Goal: Download file/media

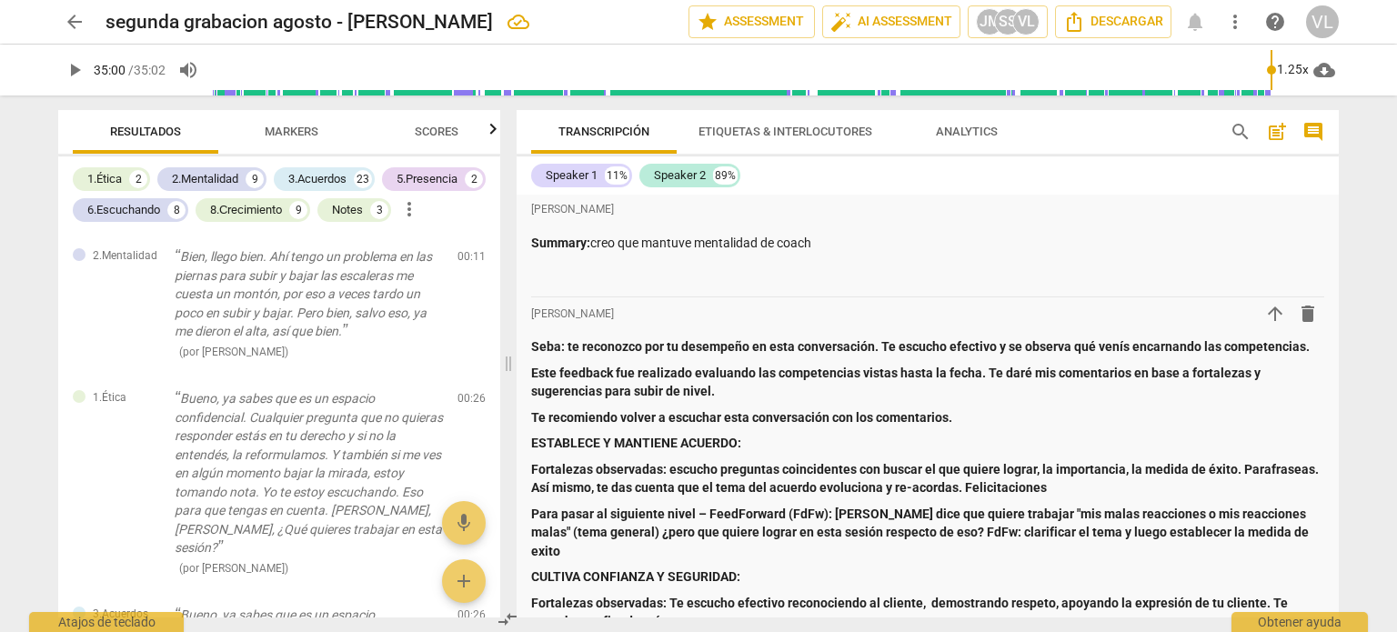
scroll to position [8833, 0]
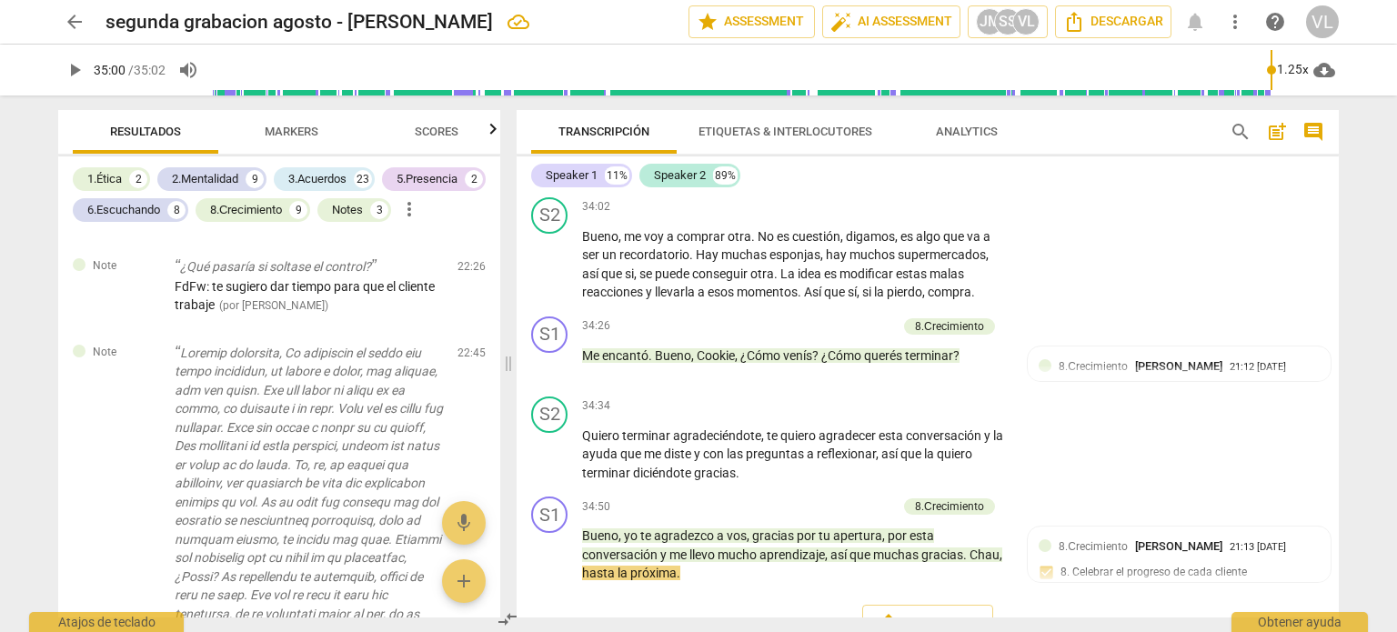
click at [71, 12] on span "arrow_back" at bounding box center [75, 22] width 22 height 22
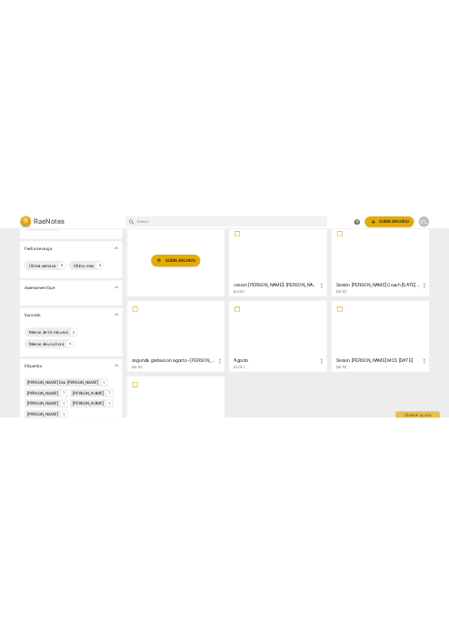
scroll to position [182, 0]
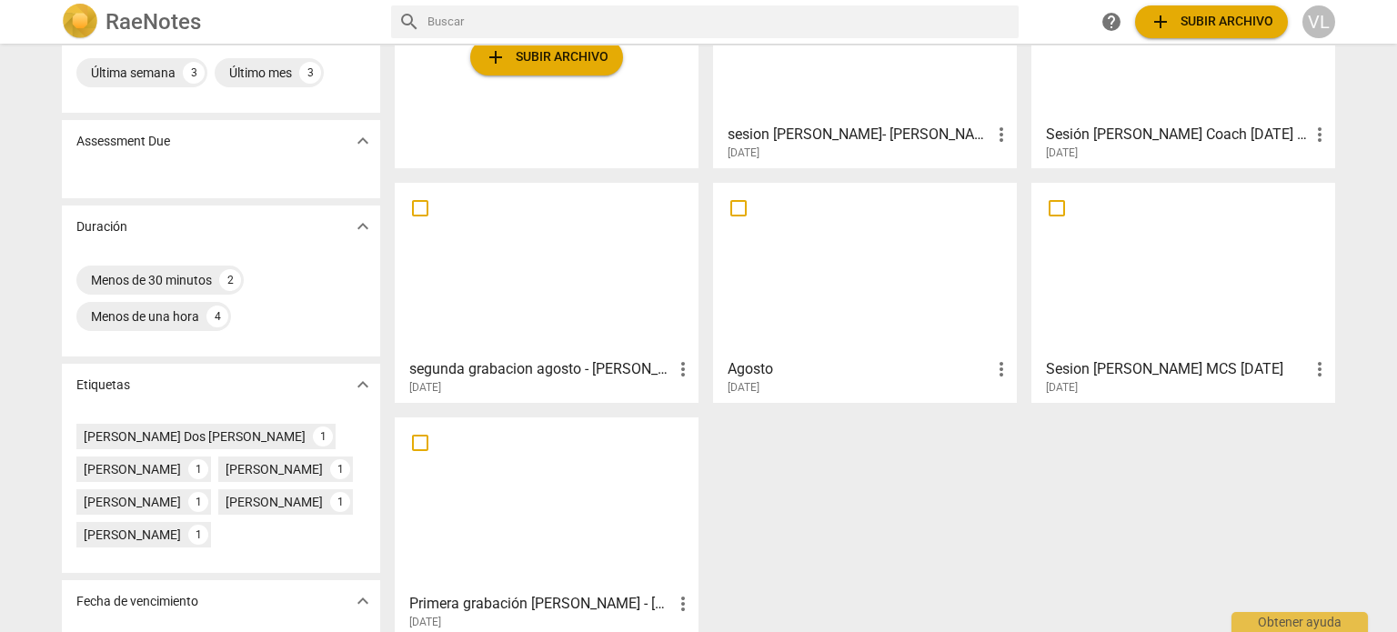
click at [851, 331] on div at bounding box center [864, 269] width 291 height 161
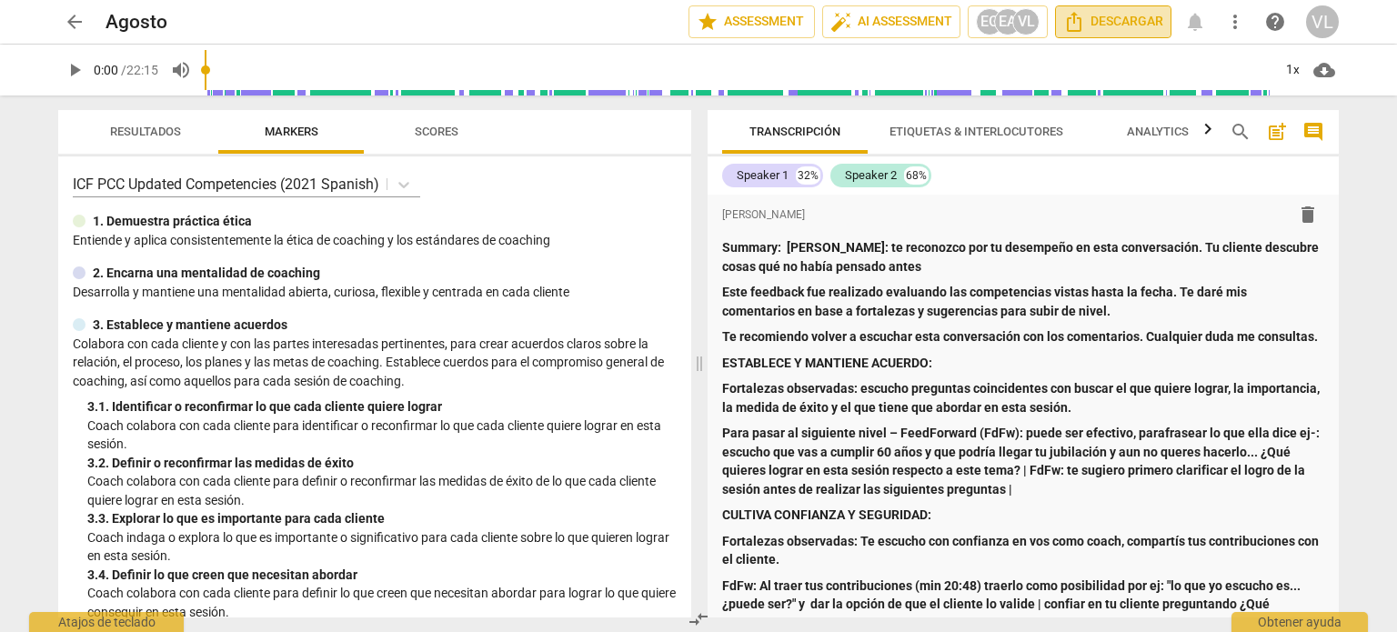
click at [1093, 27] on span "Descargar" at bounding box center [1113, 22] width 100 height 22
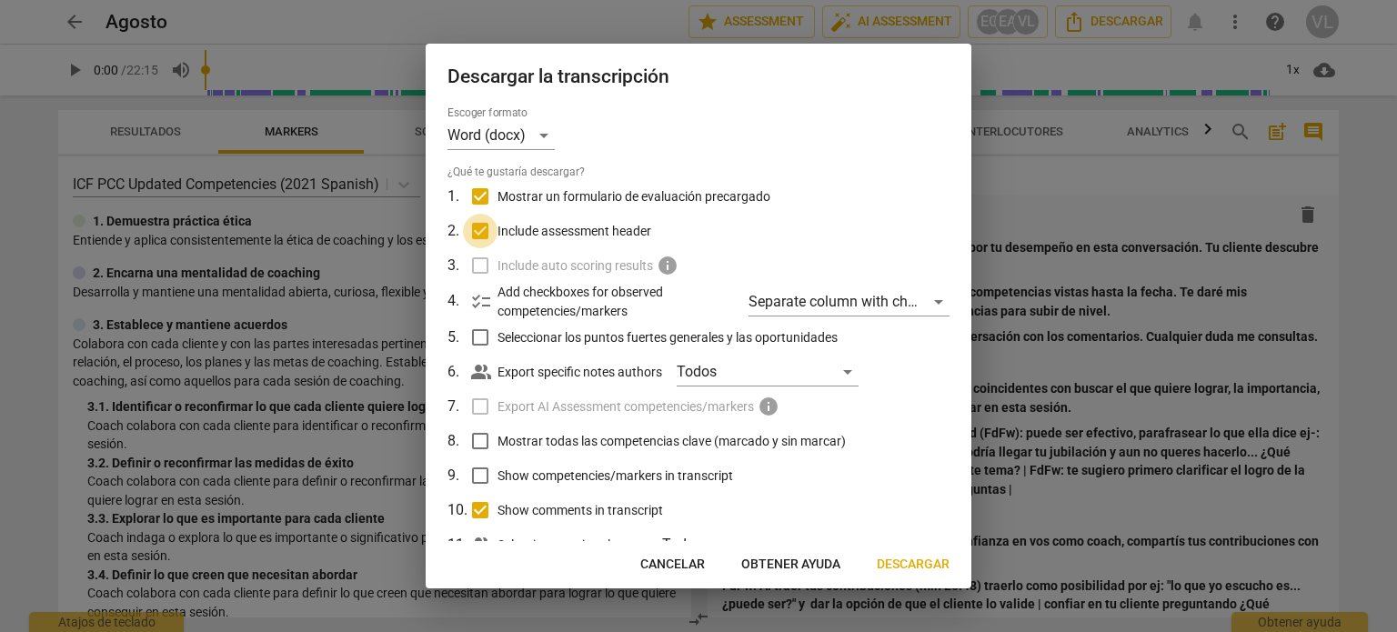
click at [478, 228] on input "Include assessment header" at bounding box center [480, 231] width 35 height 35
click at [478, 230] on input "Include assessment header" at bounding box center [480, 231] width 35 height 35
checkbox input "true"
click at [781, 369] on div "Todos" at bounding box center [768, 371] width 182 height 29
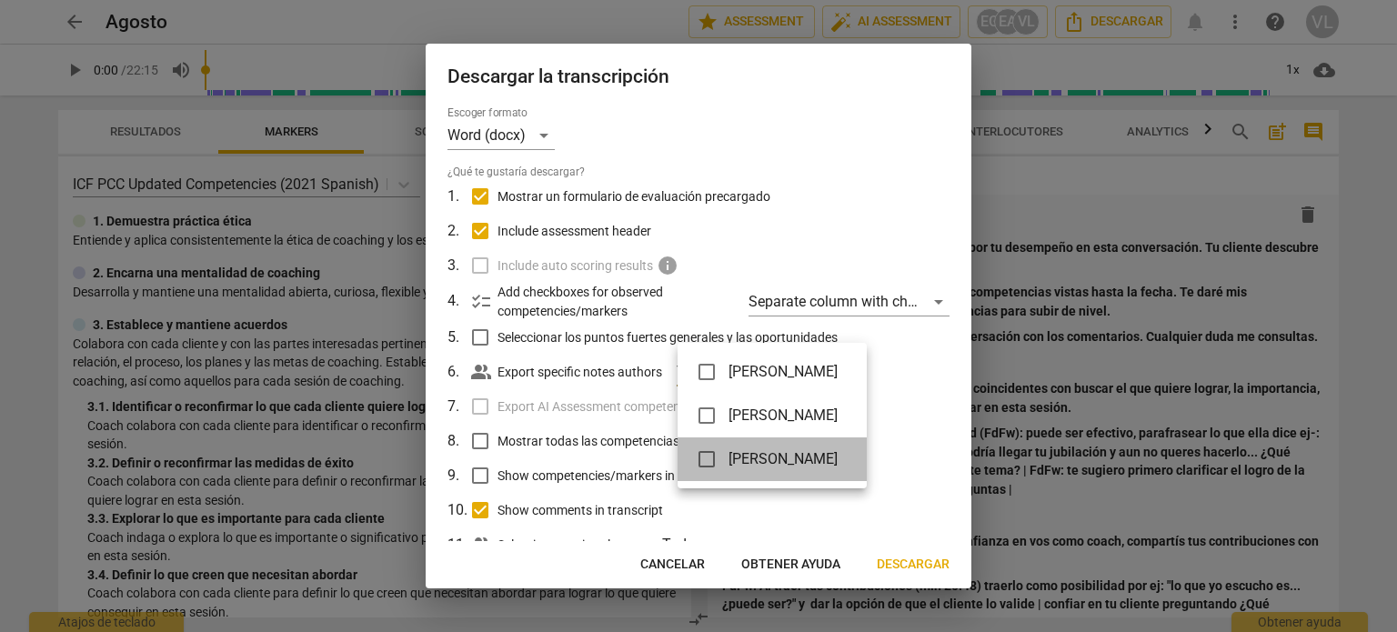
click at [820, 459] on span "[PERSON_NAME]" at bounding box center [783, 459] width 109 height 22
checkbox input "true"
click at [909, 556] on div at bounding box center [698, 316] width 1397 height 632
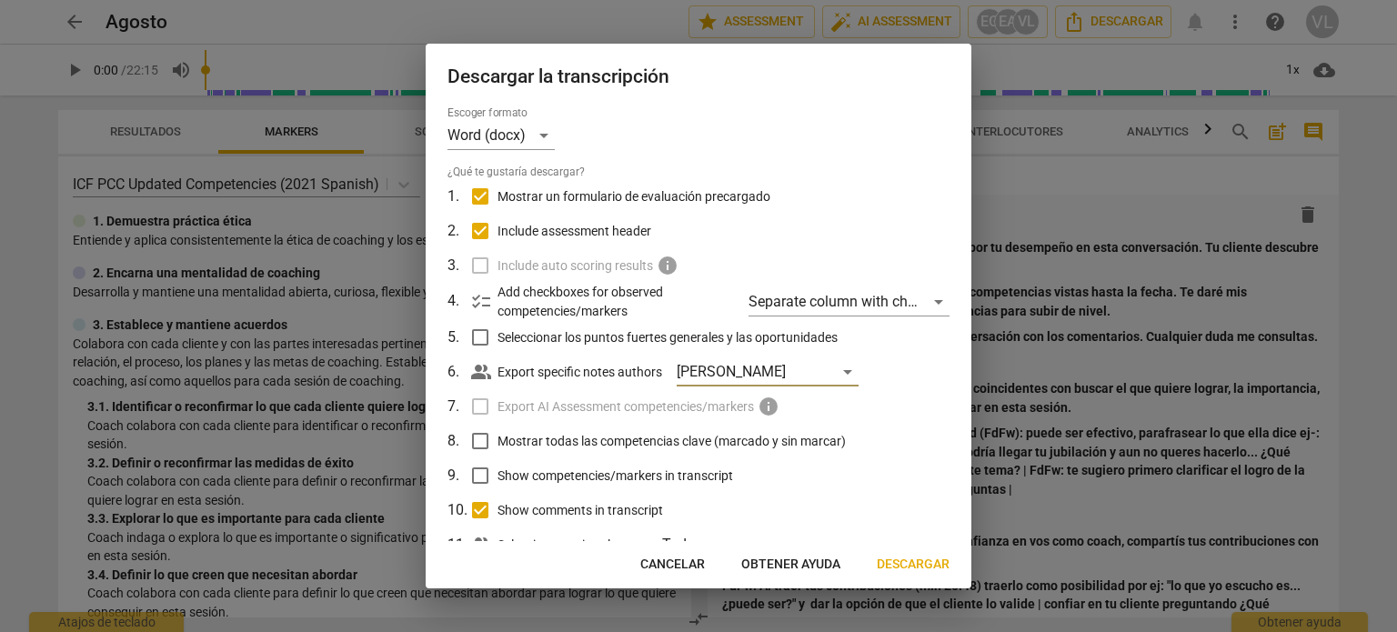
click at [906, 563] on span "Descargar" at bounding box center [913, 565] width 73 height 18
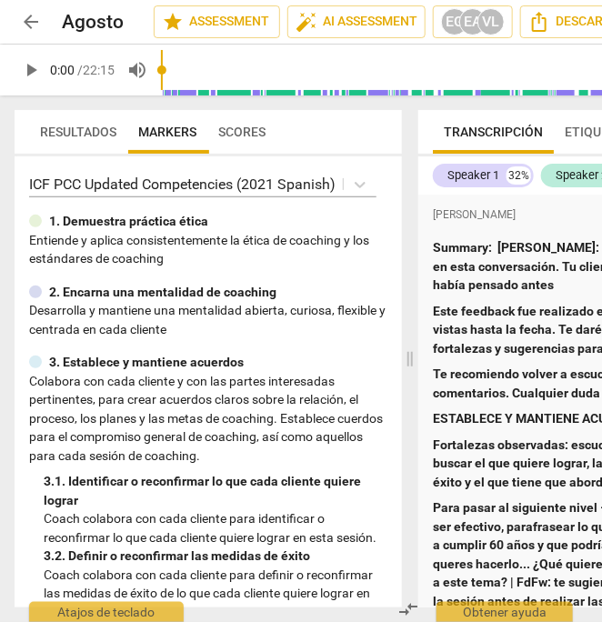
click at [5, 116] on div "Resultados Markers Scores ICF PCC Updated Competencies (2021 Spanish) 1. Demues…" at bounding box center [204, 359] width 409 height 527
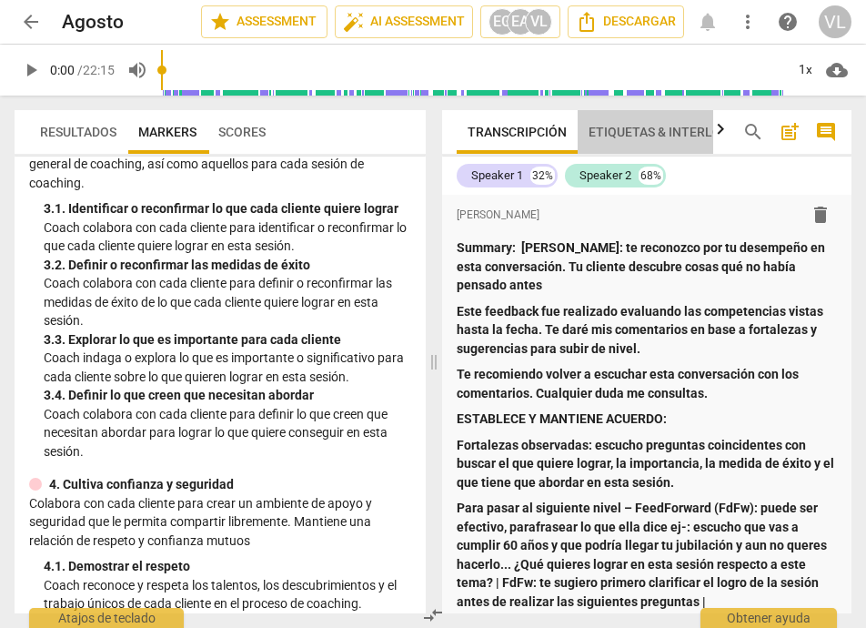
click at [633, 137] on span "Etiquetas & Interlocutores" at bounding box center [682, 132] width 189 height 15
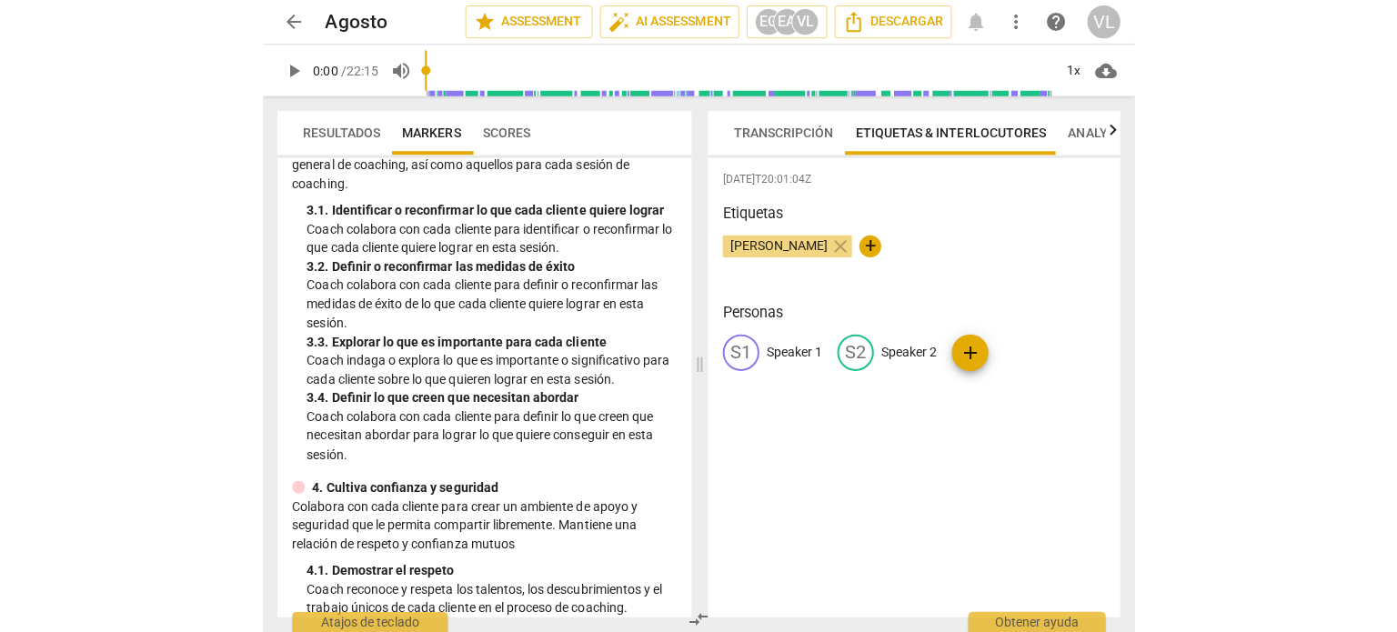
scroll to position [235, 0]
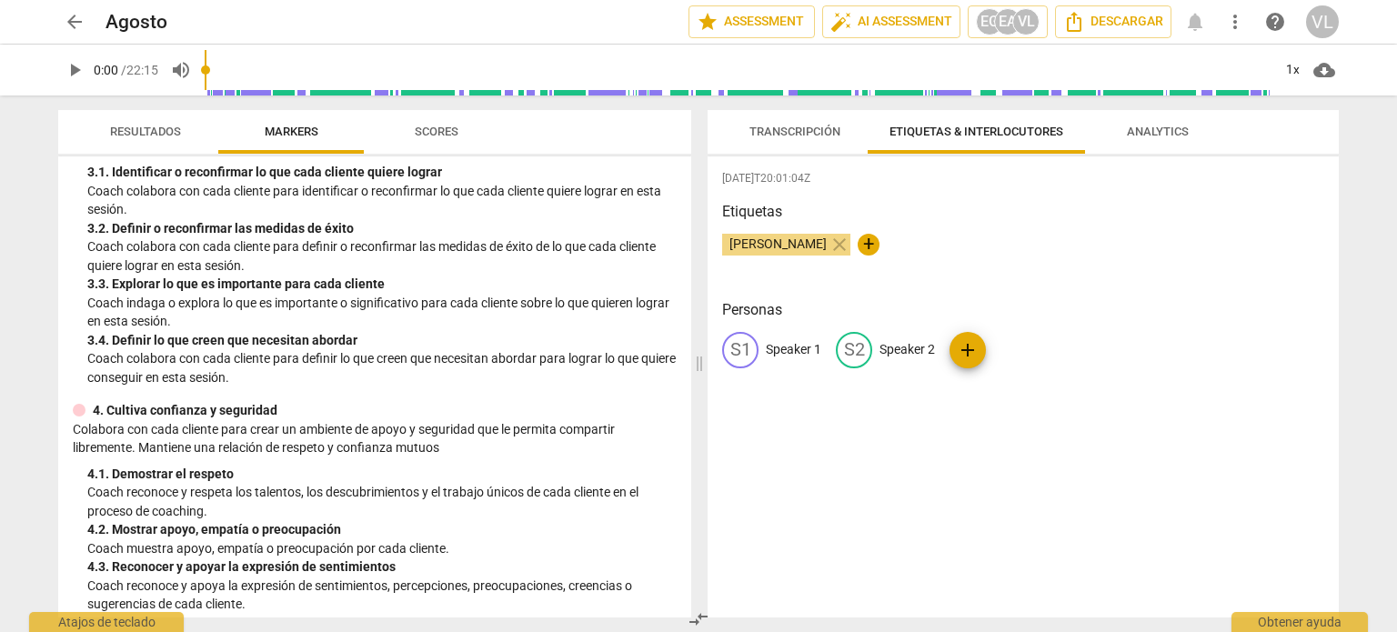
click at [819, 122] on span "Transcripción" at bounding box center [795, 132] width 135 height 25
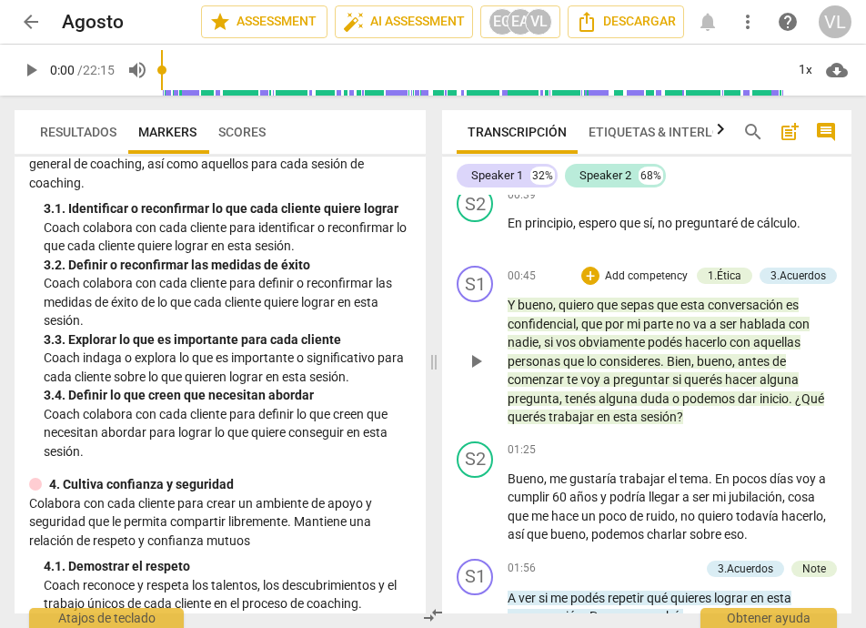
scroll to position [2085, 0]
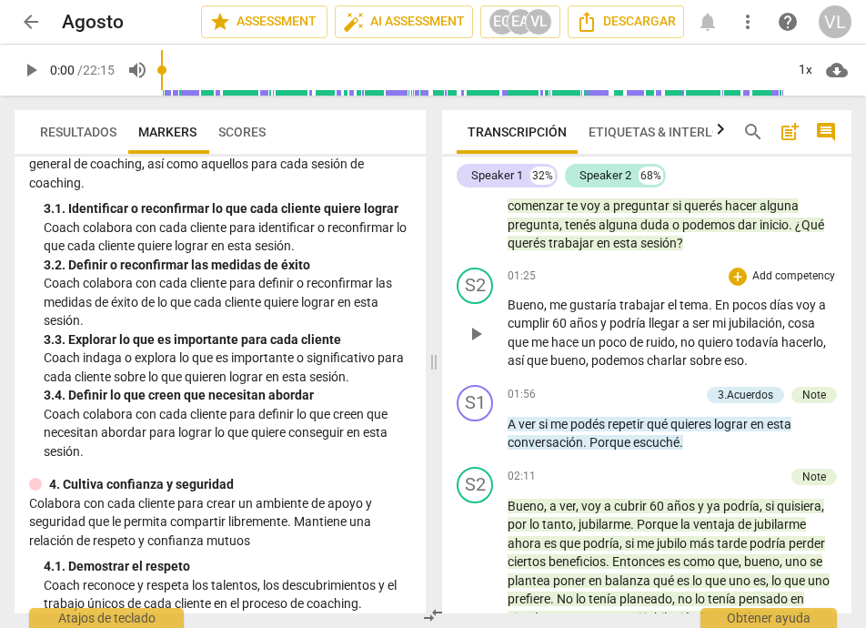
click at [478, 331] on span "play_arrow" at bounding box center [476, 334] width 22 height 22
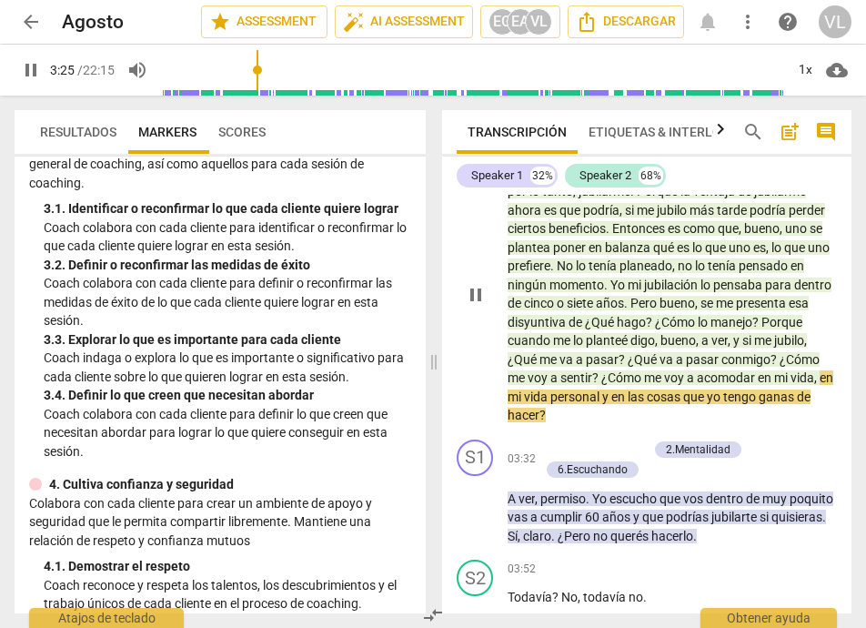
scroll to position [2448, 0]
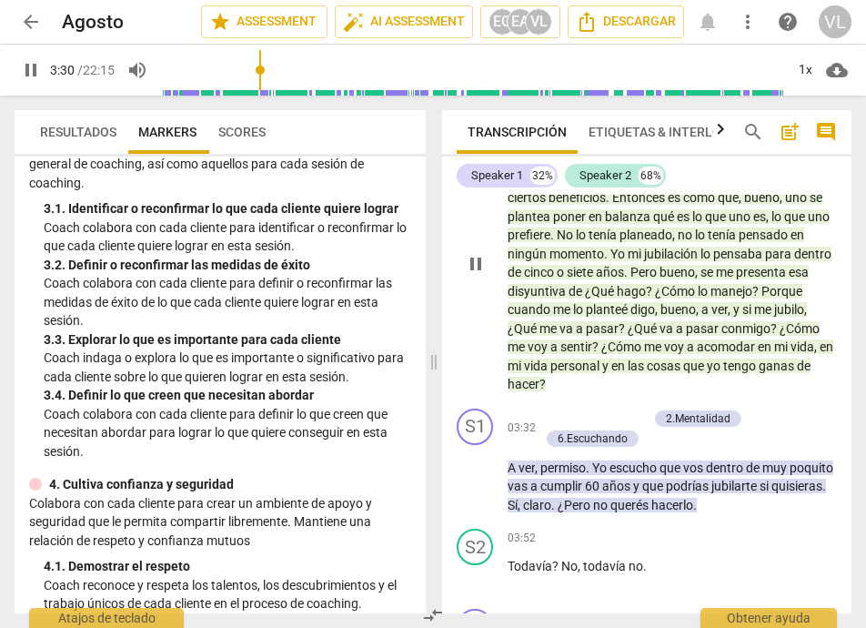
click at [482, 265] on span "pause" at bounding box center [476, 264] width 22 height 22
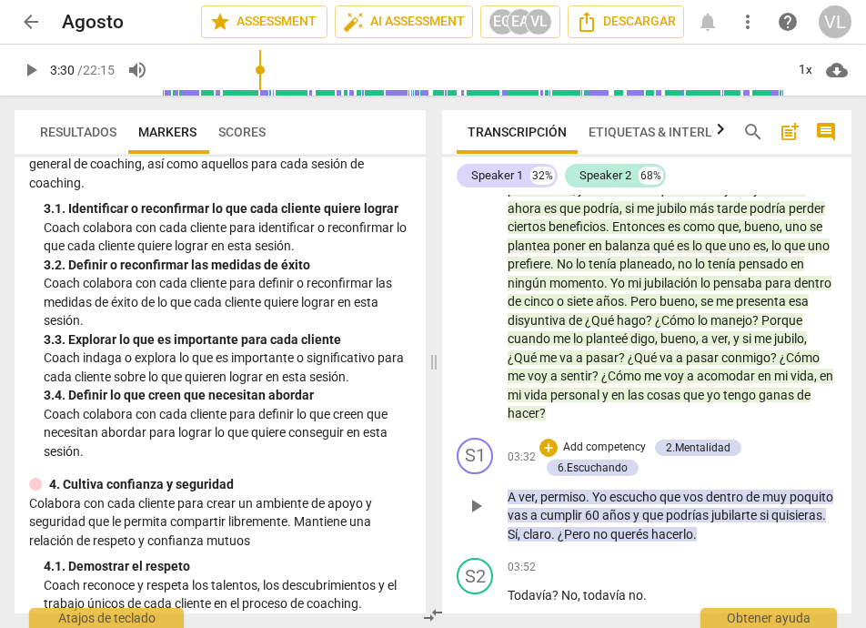
scroll to position [2539, 0]
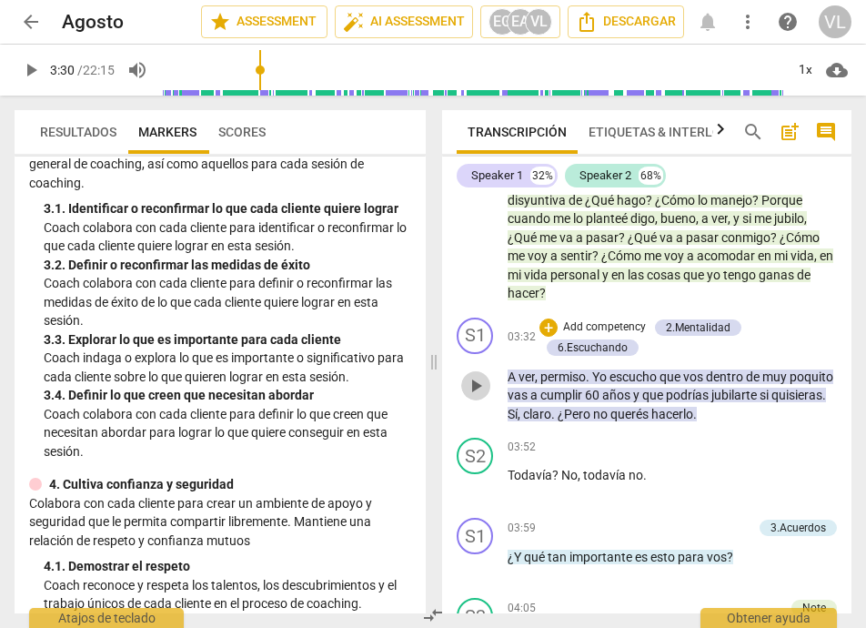
click at [470, 377] on span "play_arrow" at bounding box center [476, 386] width 22 height 22
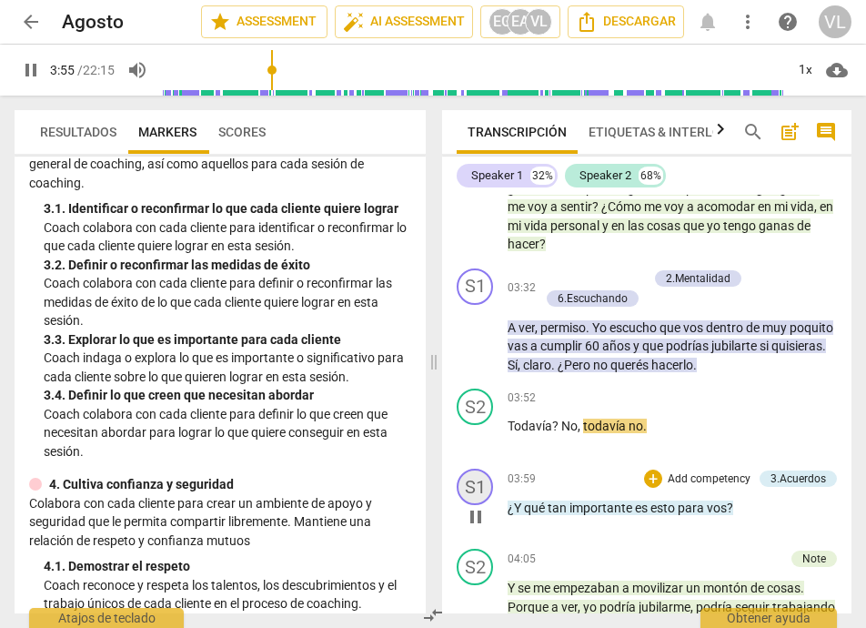
scroll to position [2630, 0]
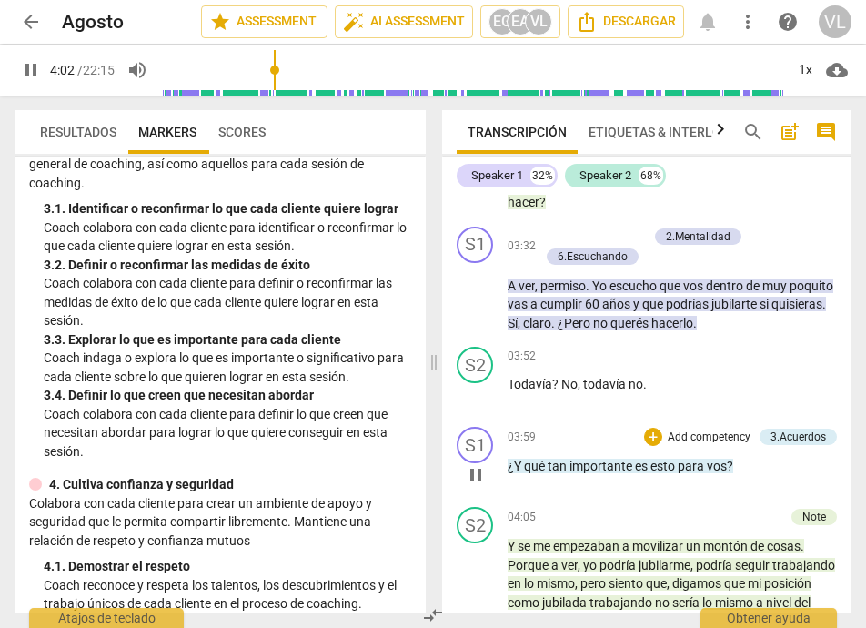
click at [480, 472] on span "pause" at bounding box center [476, 475] width 22 height 22
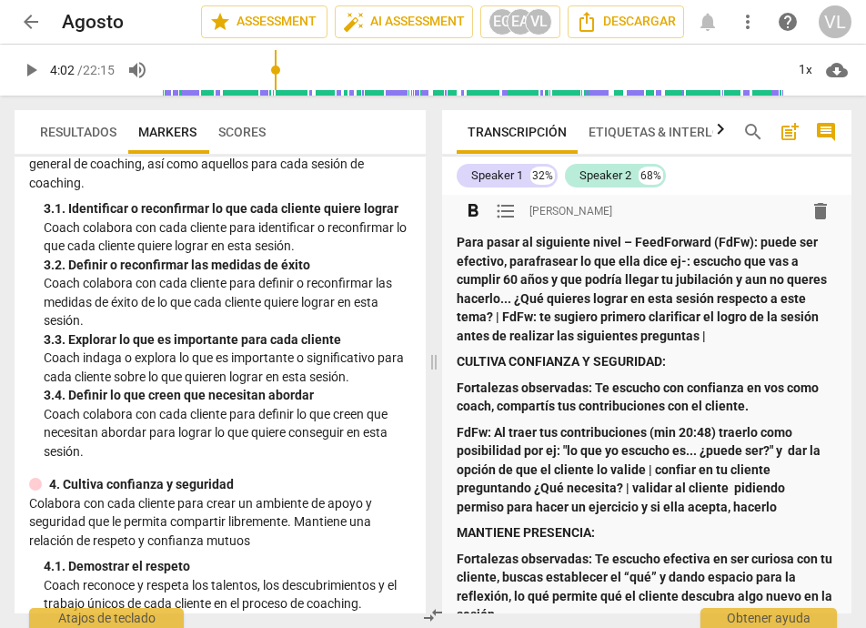
scroll to position [357, 0]
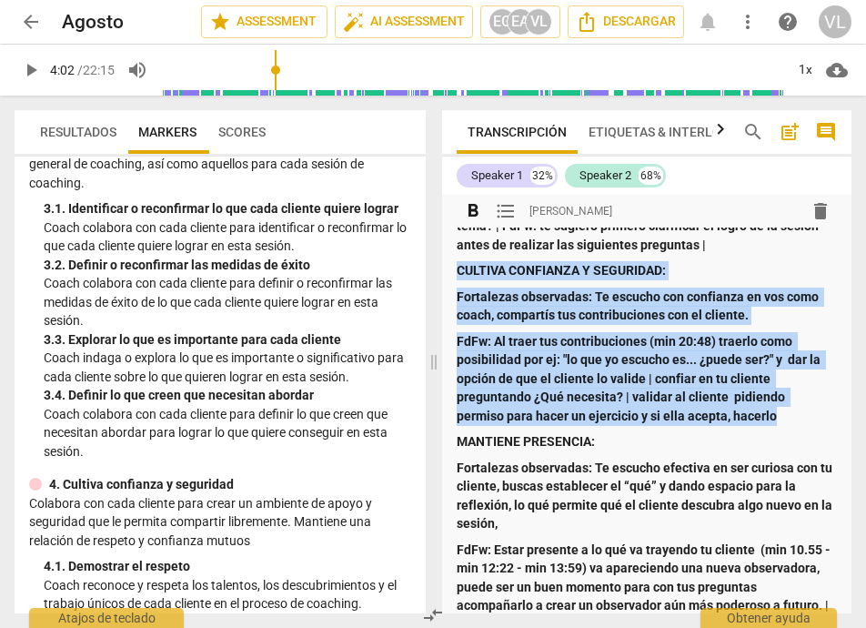
drag, startPoint x: 459, startPoint y: 273, endPoint x: 793, endPoint y: 425, distance: 366.7
click at [793, 425] on div "Summary: [PERSON_NAME]: te reconozco por tu desempeño en esta conversación. Tu …" at bounding box center [647, 581] width 380 height 1399
click at [470, 332] on p "FdFw: Al traer tus contribuciones (min 20:48) traerlo como posibilidad por ej: …" at bounding box center [647, 379] width 380 height 94
click at [497, 306] on p "Fortalezas observadas: Te escucho con confianza en vos como coach, compartís tu…" at bounding box center [647, 305] width 380 height 37
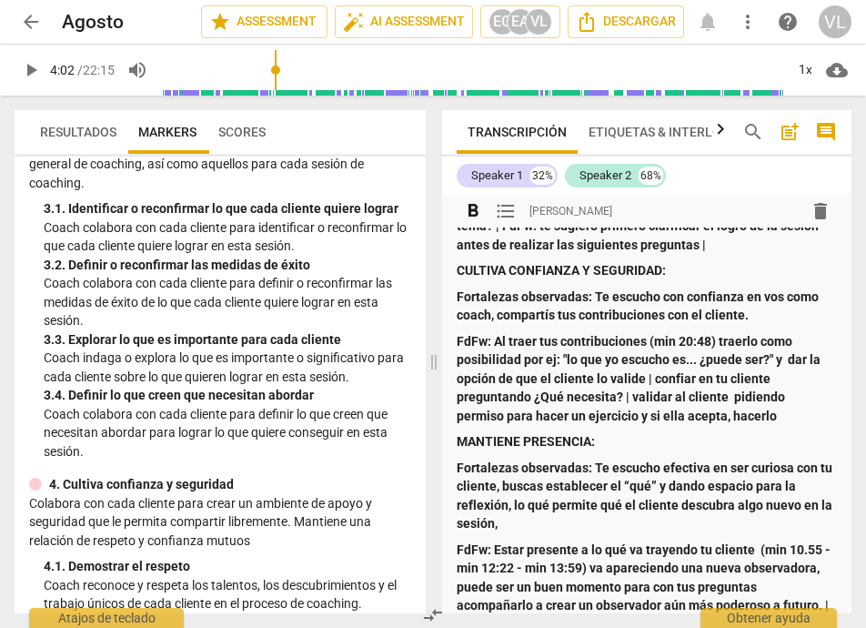
scroll to position [266, 0]
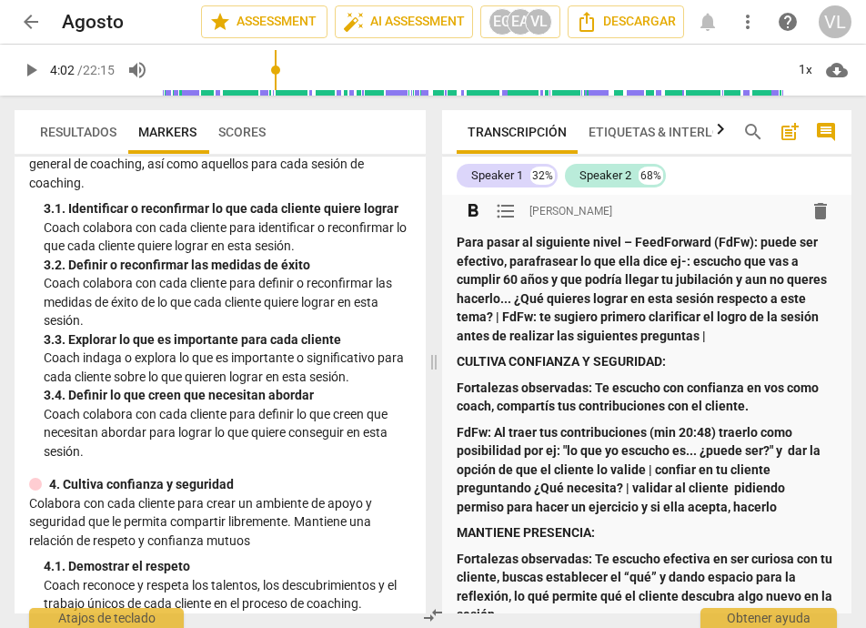
drag, startPoint x: 455, startPoint y: 356, endPoint x: 522, endPoint y: 403, distance: 82.3
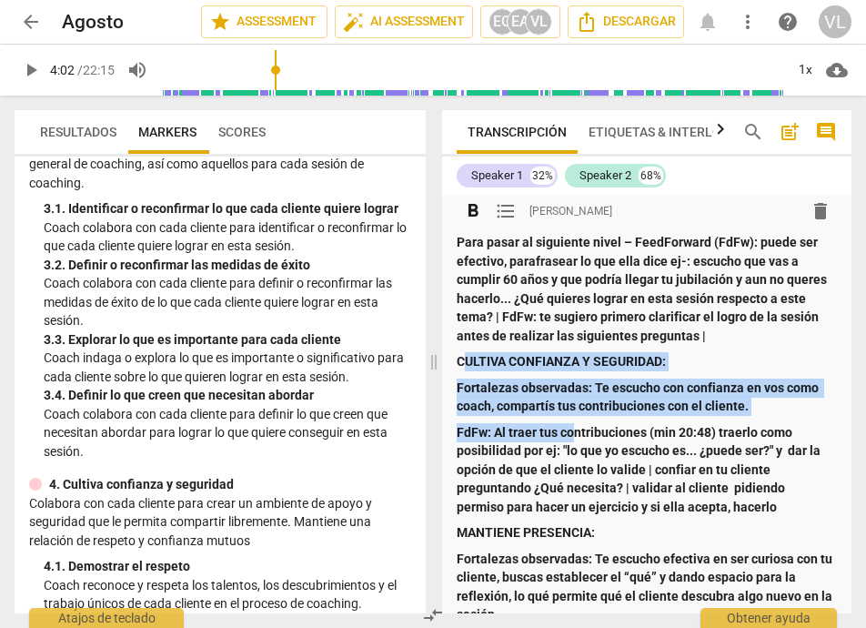
drag, startPoint x: 461, startPoint y: 357, endPoint x: 571, endPoint y: 431, distance: 132.4
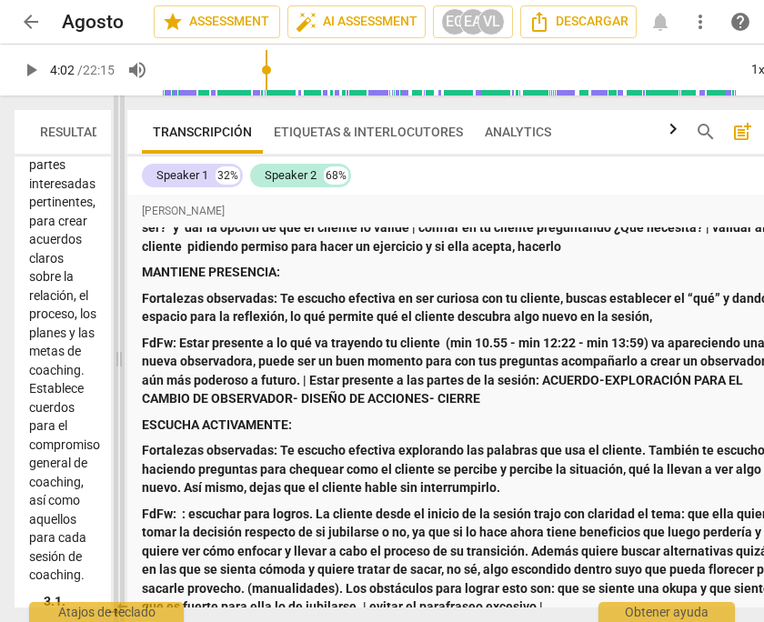
scroll to position [776, 0]
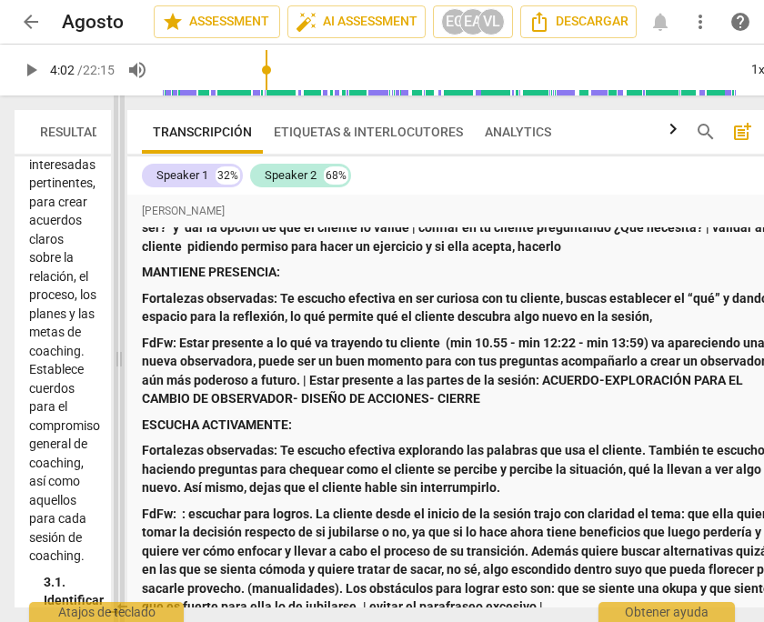
drag, startPoint x: 412, startPoint y: 134, endPoint x: 121, endPoint y: 156, distance: 291.9
click at [121, 156] on span at bounding box center [119, 359] width 11 height 527
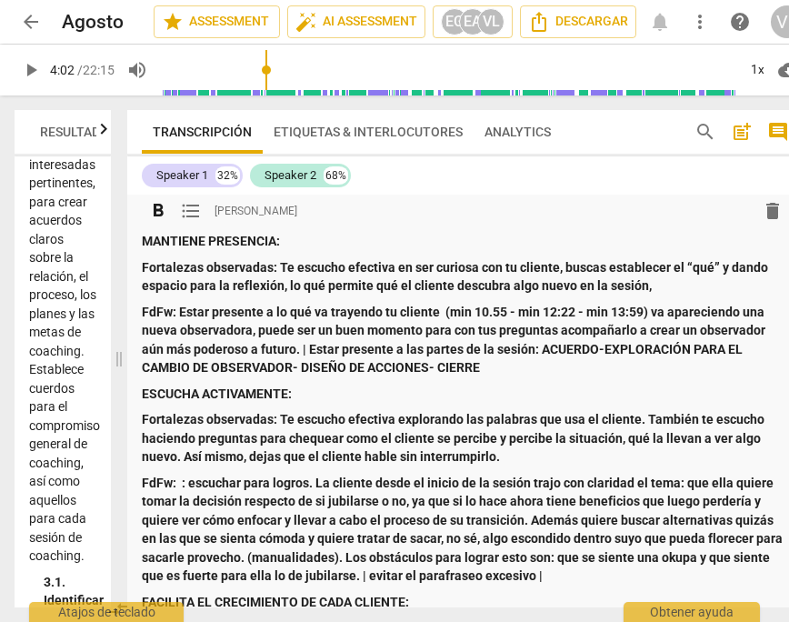
scroll to position [377, 0]
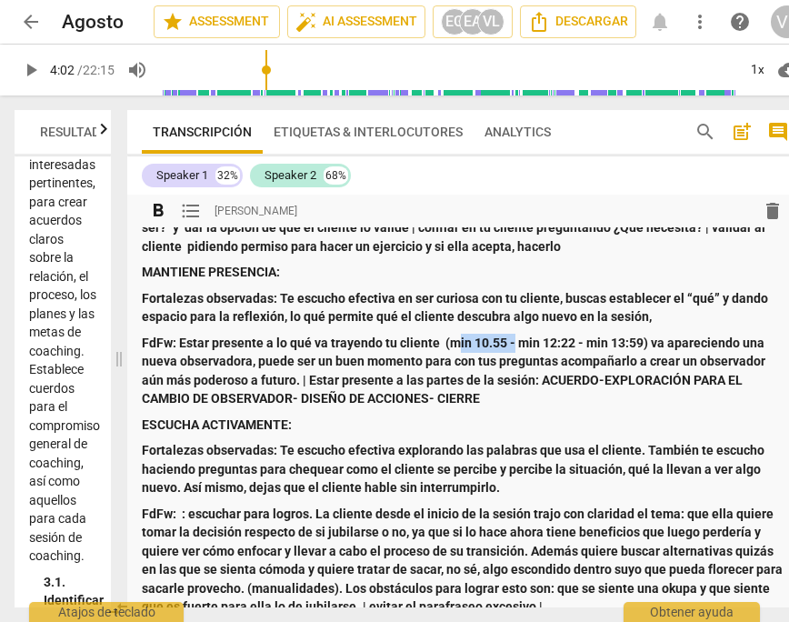
drag, startPoint x: 458, startPoint y: 342, endPoint x: 513, endPoint y: 341, distance: 54.6
click at [513, 341] on strong "FdFw: Estar presente a lo qué va trayendo tu cliente (min 10.55 - min 12:22 - m…" at bounding box center [455, 371] width 627 height 71
drag, startPoint x: 529, startPoint y: 345, endPoint x: 573, endPoint y: 340, distance: 43.9
click at [573, 340] on strong "FdFw: Estar presente a lo qué va trayendo tu cliente (min 10.55 - min 12:22 - m…" at bounding box center [455, 371] width 627 height 71
drag, startPoint x: 615, startPoint y: 345, endPoint x: 631, endPoint y: 337, distance: 17.9
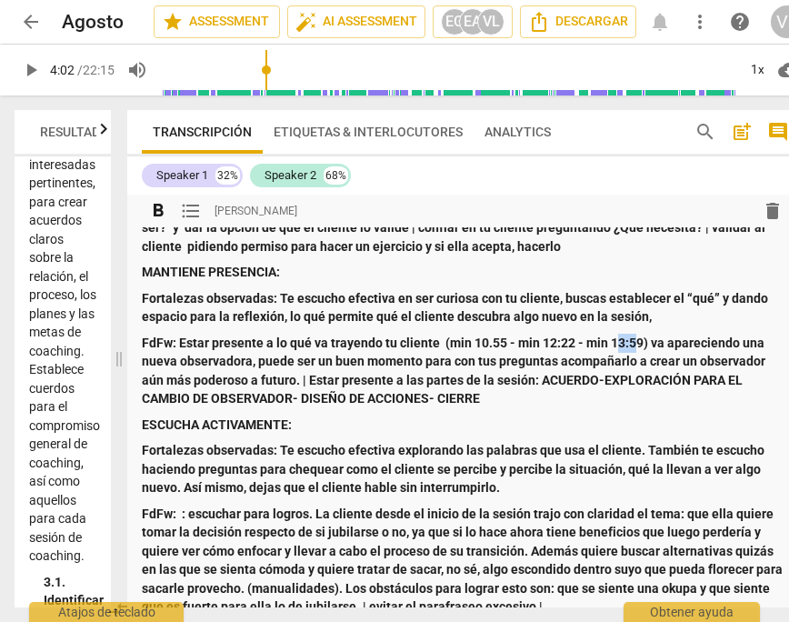
click at [631, 337] on strong "FdFw: Estar presente a lo qué va trayendo tu cliente (min 10.55 - min 12:22 - m…" at bounding box center [455, 371] width 627 height 71
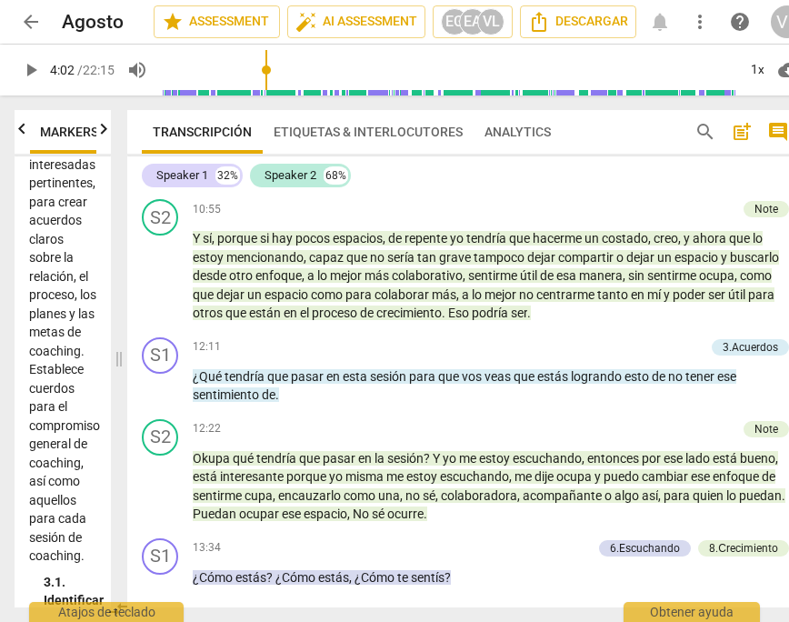
scroll to position [4093, 0]
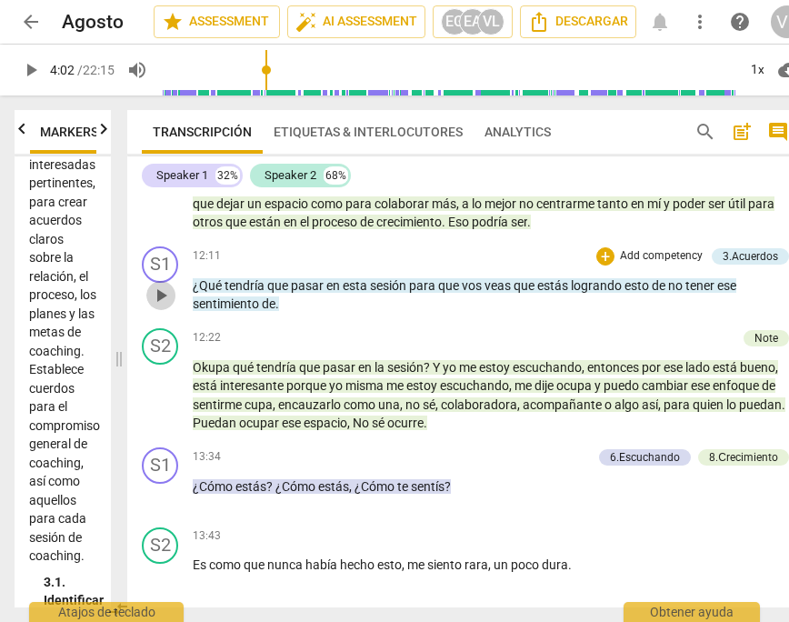
click at [158, 300] on span "play_arrow" at bounding box center [161, 296] width 22 height 22
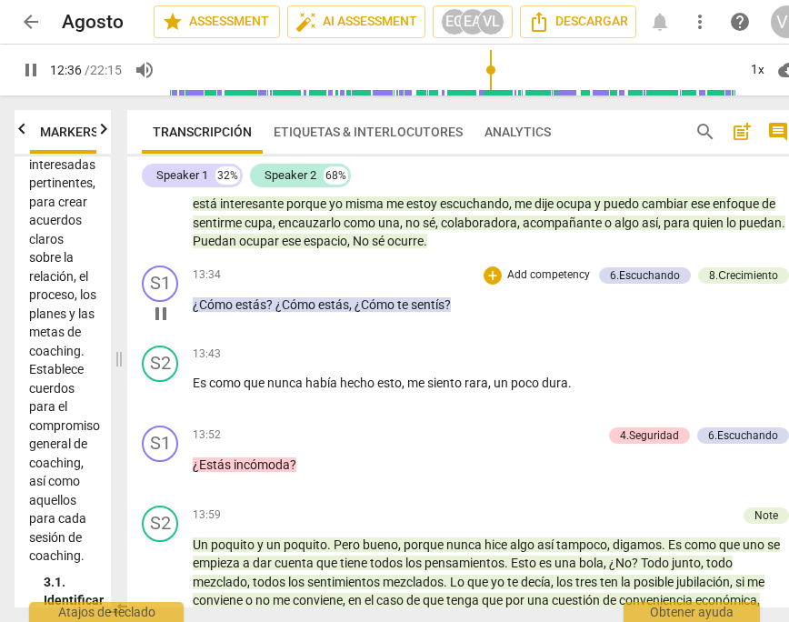
scroll to position [4184, 0]
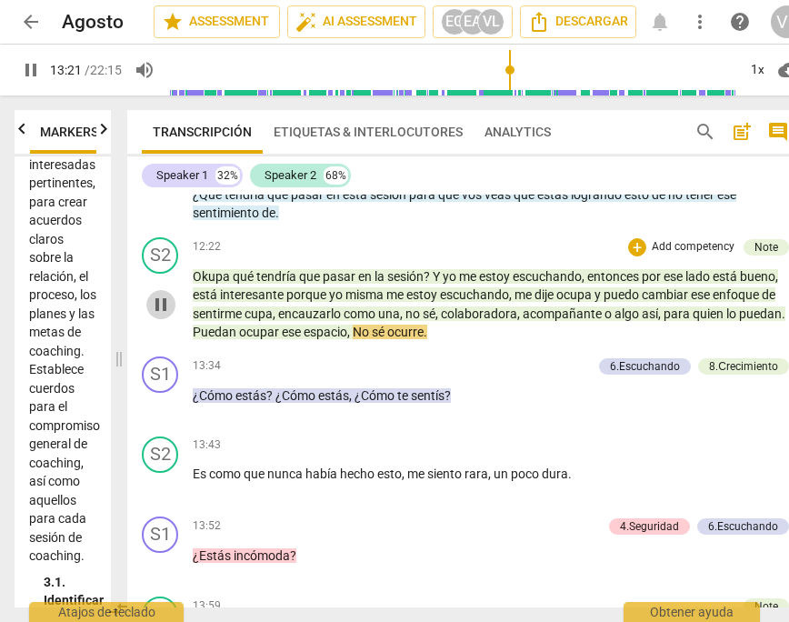
click at [163, 314] on span "pause" at bounding box center [161, 305] width 22 height 22
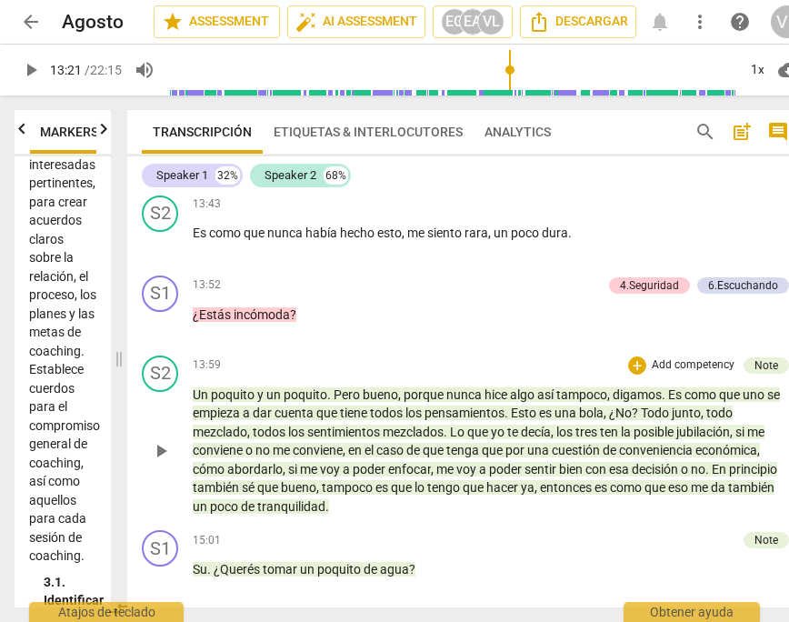
scroll to position [4457, 0]
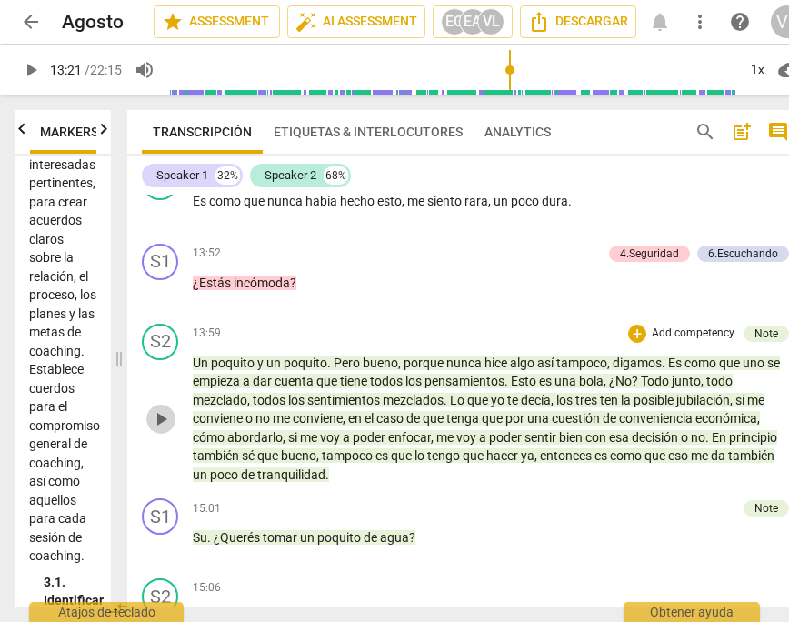
click at [161, 428] on span "play_arrow" at bounding box center [161, 419] width 22 height 22
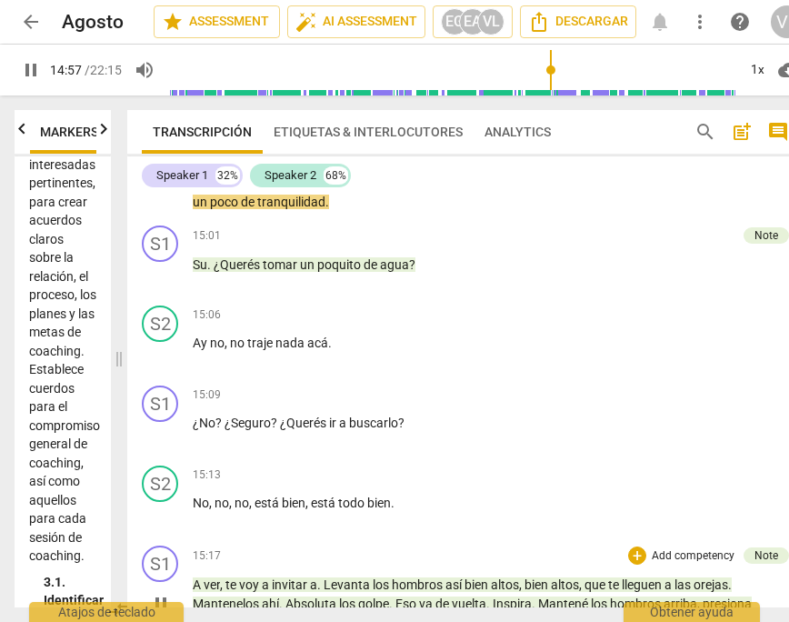
scroll to position [4639, 0]
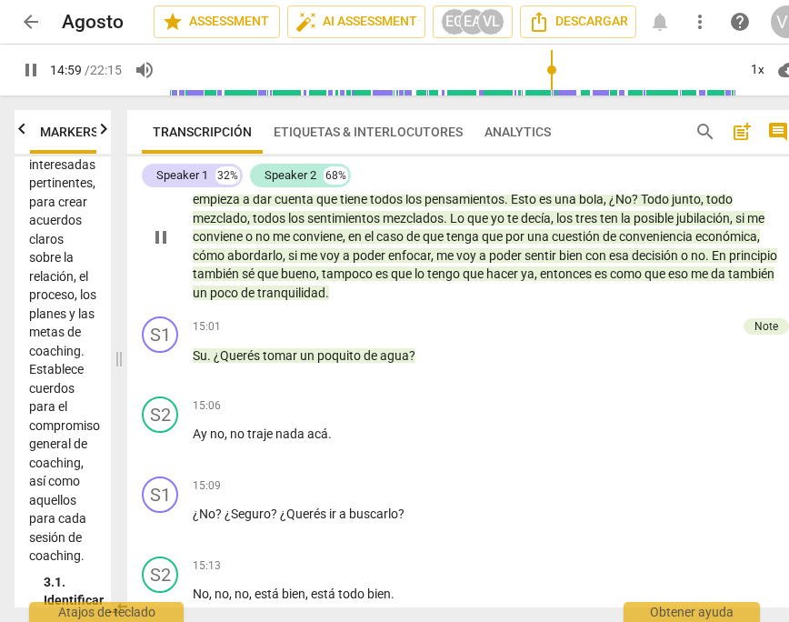
click at [160, 242] on span "pause" at bounding box center [161, 237] width 22 height 22
type input "900"
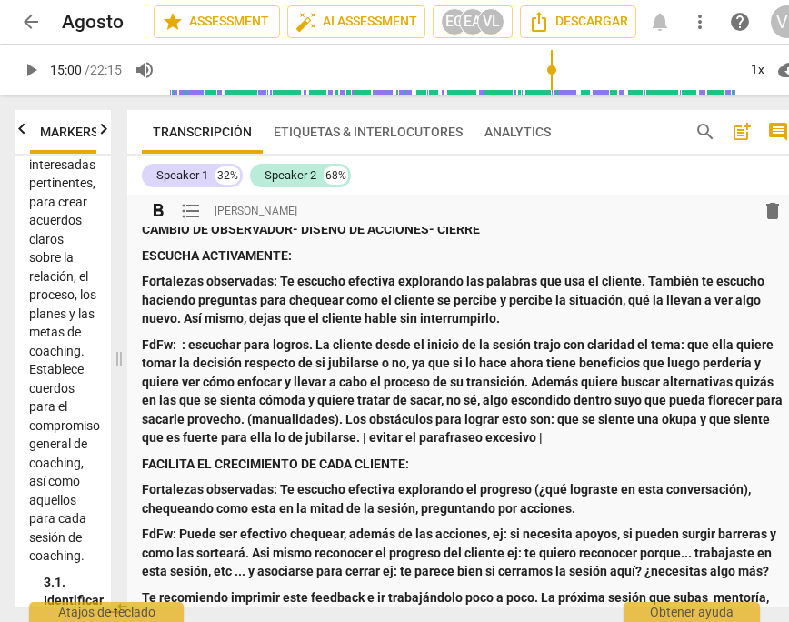
scroll to position [455, 0]
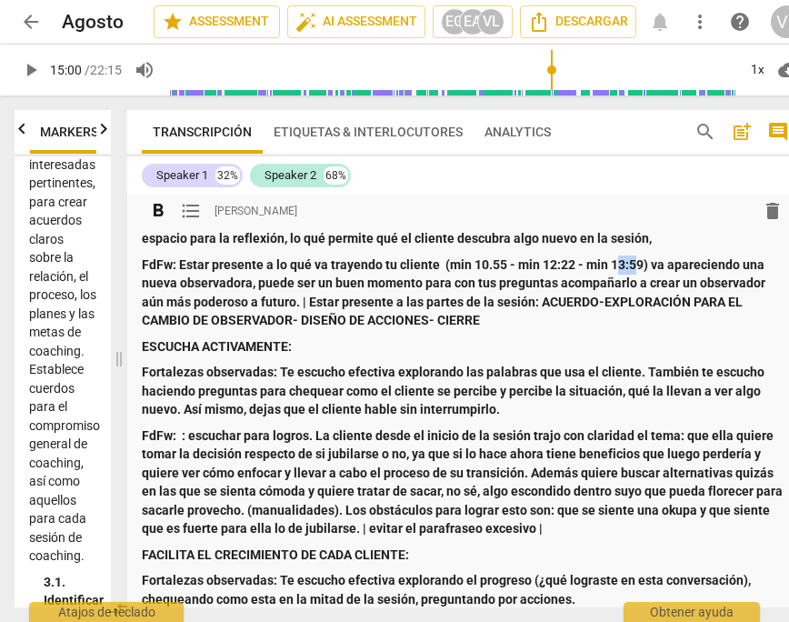
drag, startPoint x: 309, startPoint y: 299, endPoint x: 520, endPoint y: 327, distance: 212.8
click at [520, 327] on p "FdFw: Estar presente a lo qué va trayendo tu cliente (min 10.55 - min 12:22 - m…" at bounding box center [466, 293] width 648 height 75
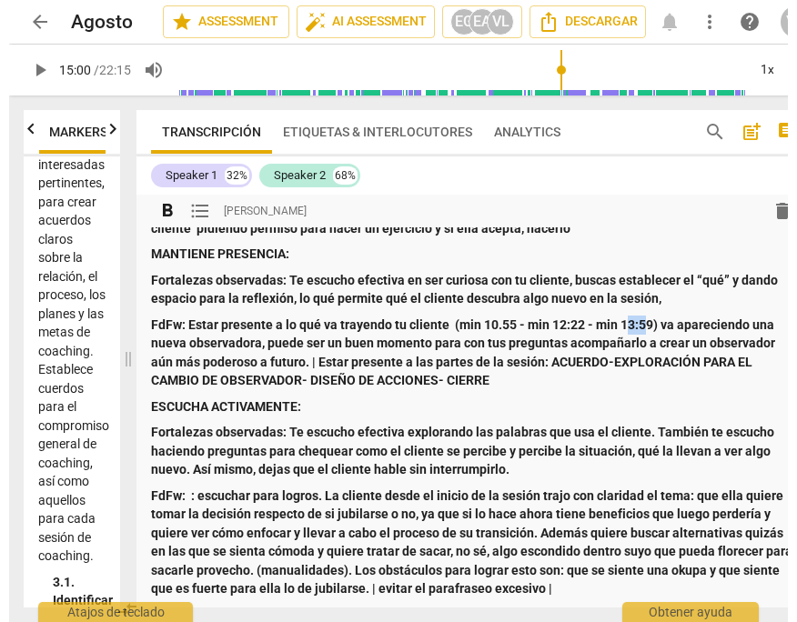
scroll to position [364, 0]
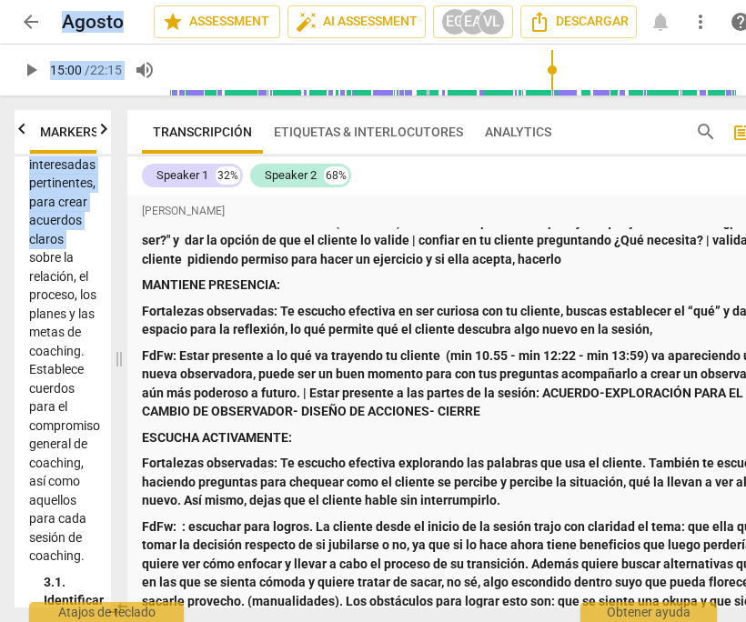
drag, startPoint x: 0, startPoint y: 301, endPoint x: -11, endPoint y: 304, distance: 11.3
click at [0, 0] on html "arrow_back Agosto edit star Assessment auto_fix_high AI Assessment EG EA VL Des…" at bounding box center [373, 0] width 746 height 0
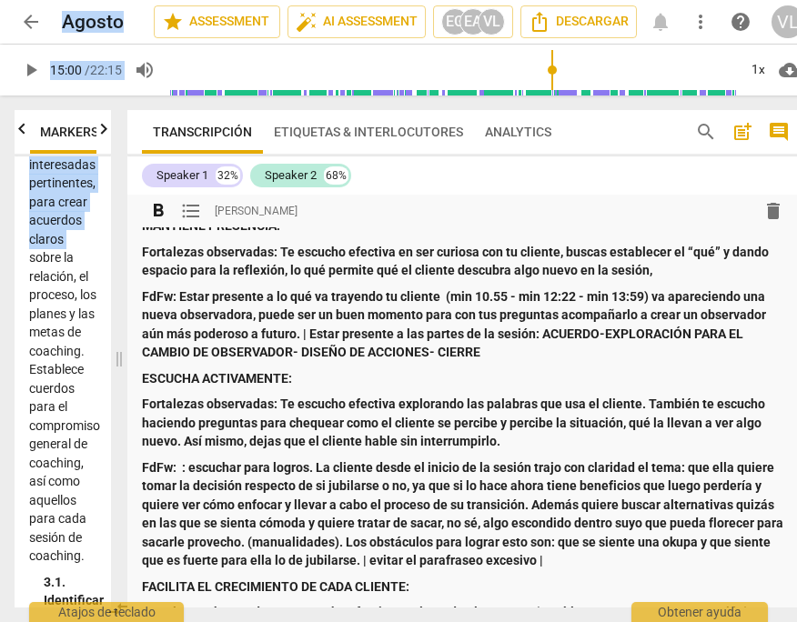
scroll to position [455, 0]
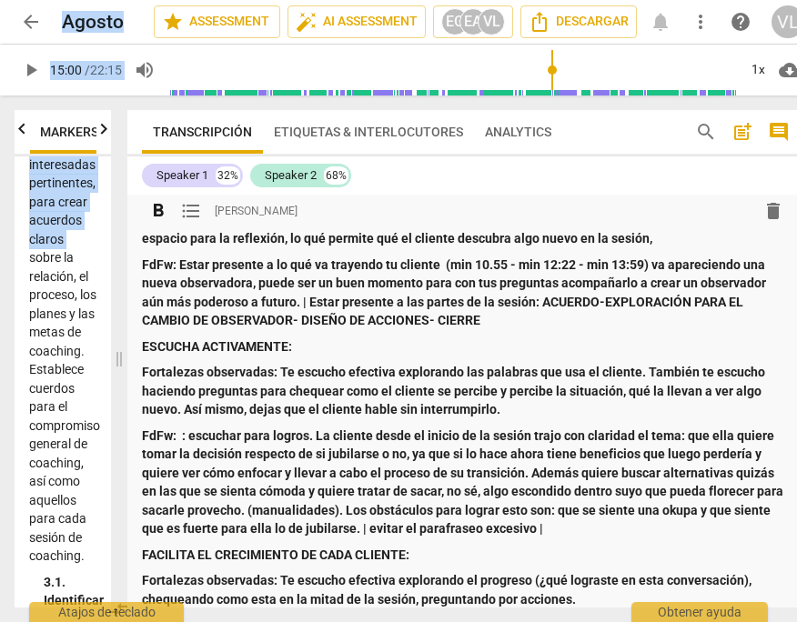
drag, startPoint x: 312, startPoint y: 301, endPoint x: 501, endPoint y: 322, distance: 190.3
click at [501, 322] on p "FdFw: Estar presente a lo qué va trayendo tu cliente (min 10.55 - min 12:22 - m…" at bounding box center [466, 293] width 648 height 75
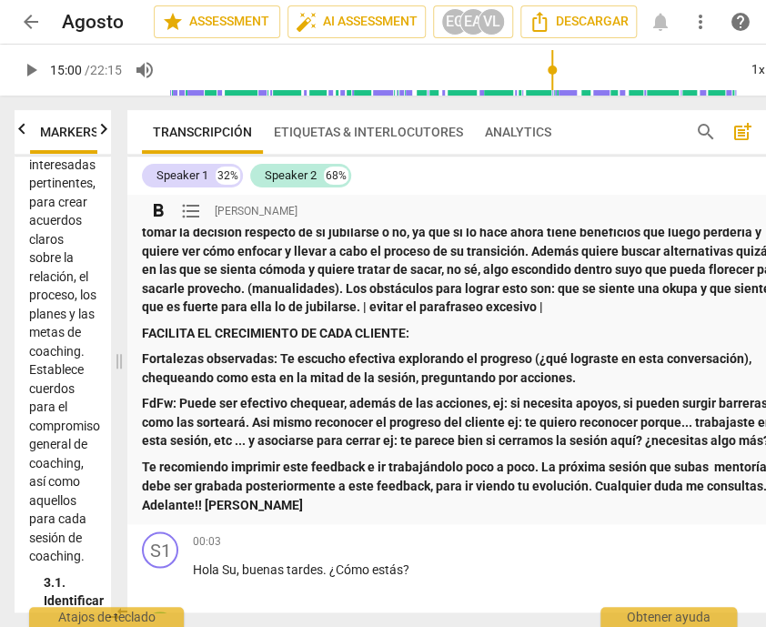
scroll to position [637, 0]
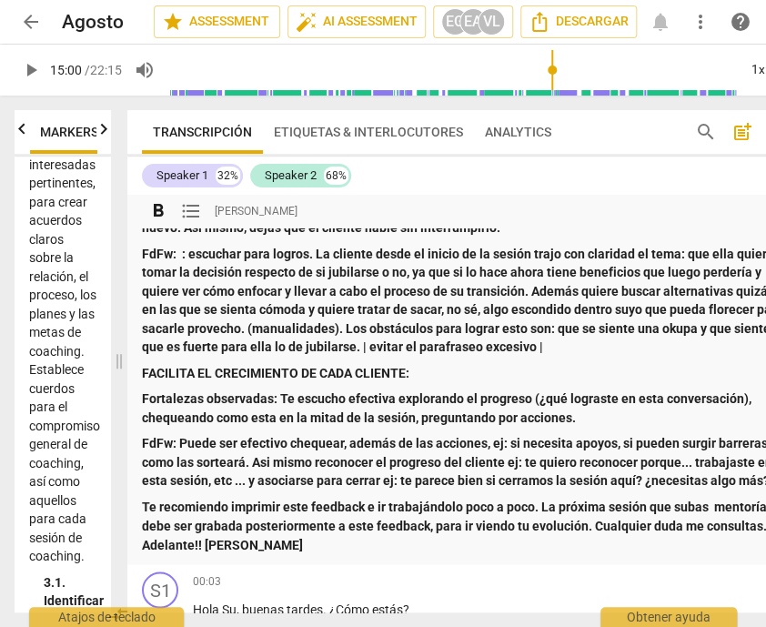
click at [136, 370] on div "format_bold format_list_bulleted [PERSON_NAME] delete Summary: [PERSON_NAME]: t…" at bounding box center [465, 61] width 677 height 1006
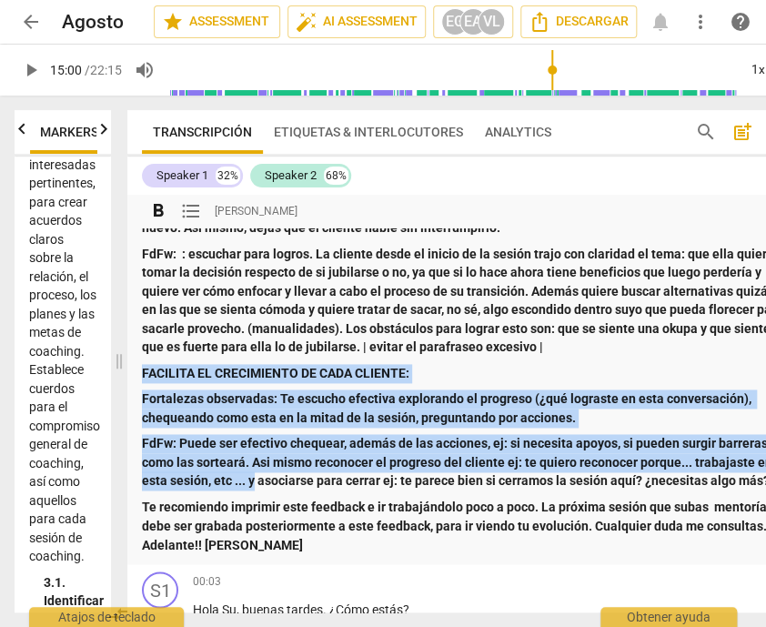
drag, startPoint x: 144, startPoint y: 370, endPoint x: 255, endPoint y: 479, distance: 155.6
click at [255, 479] on div "Summary: [PERSON_NAME]: te reconozco por tu desempeño en esta conversación. Tu …" at bounding box center [466, 77] width 648 height 951
